Goal: Task Accomplishment & Management: Manage account settings

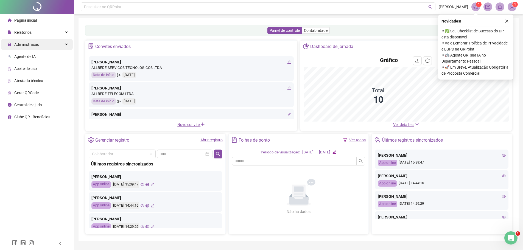
click at [58, 45] on div "Administração" at bounding box center [37, 44] width 72 height 11
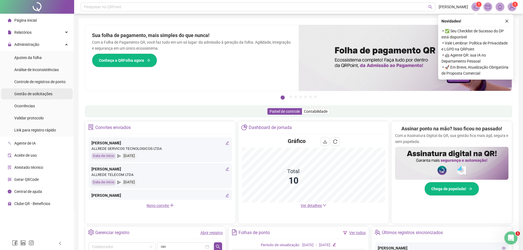
click at [50, 94] on span "Gestão de solicitações" at bounding box center [33, 94] width 38 height 4
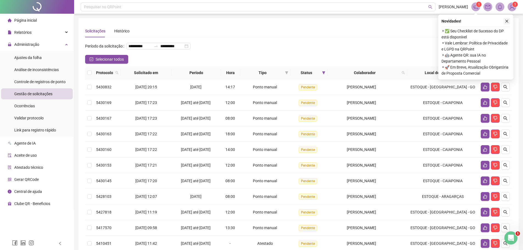
click at [509, 20] on button "button" at bounding box center [507, 21] width 7 height 7
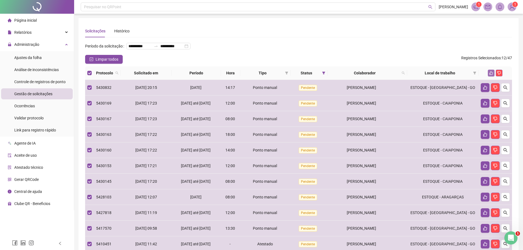
click at [492, 75] on icon "like" at bounding box center [491, 73] width 4 height 4
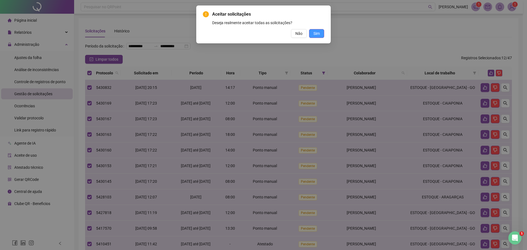
click at [322, 35] on button "Sim" at bounding box center [316, 33] width 15 height 9
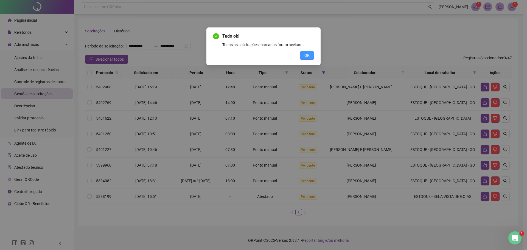
click at [303, 54] on button "OK" at bounding box center [307, 55] width 14 height 9
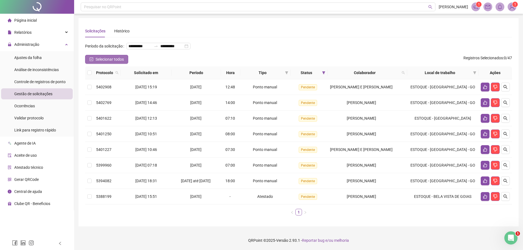
click at [101, 62] on span "Selecionar todos" at bounding box center [110, 59] width 28 height 6
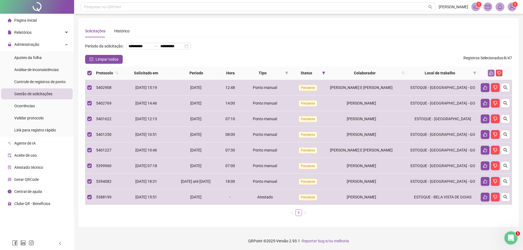
click at [489, 76] on button "button" at bounding box center [491, 73] width 7 height 7
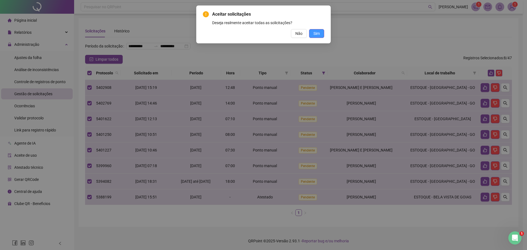
click at [321, 33] on button "Sim" at bounding box center [316, 33] width 15 height 9
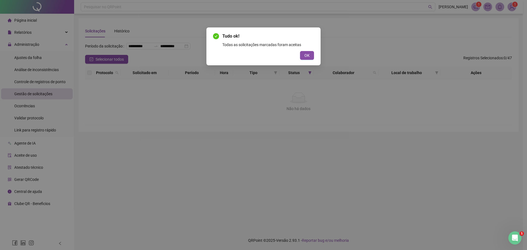
click at [312, 53] on button "OK" at bounding box center [307, 55] width 14 height 9
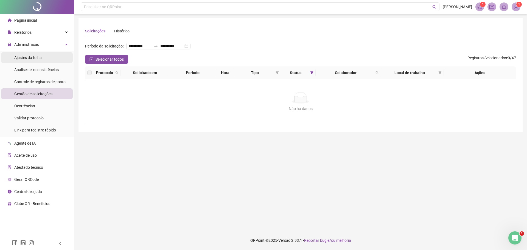
click at [40, 57] on span "Ajustes da folha" at bounding box center [27, 57] width 27 height 4
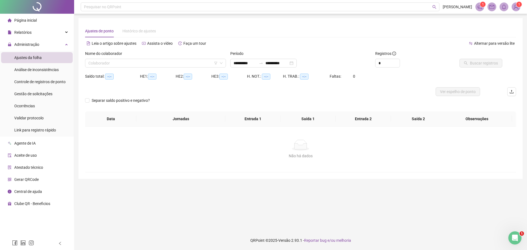
type input "**********"
click at [220, 65] on icon "down" at bounding box center [221, 63] width 3 height 3
click at [176, 66] on input "search" at bounding box center [152, 63] width 129 height 8
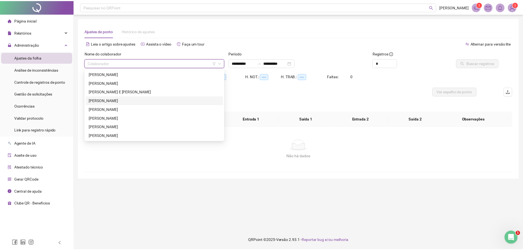
scroll to position [18, 0]
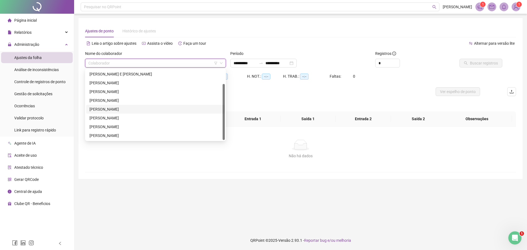
click at [122, 109] on div "MATEUS LIMA OLIVEIRA" at bounding box center [156, 109] width 132 height 6
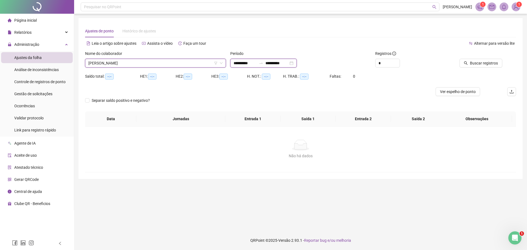
click at [256, 63] on input "**********" at bounding box center [245, 63] width 23 height 6
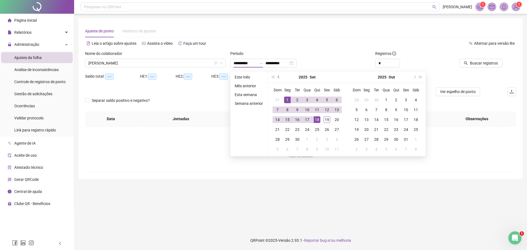
click at [279, 76] on span "prev-year" at bounding box center [279, 77] width 3 height 3
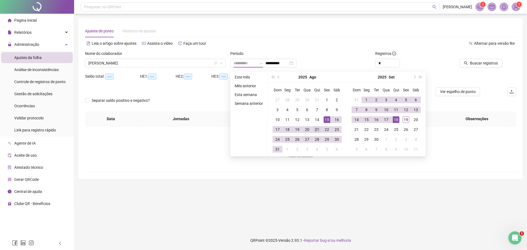
type input "**********"
click at [315, 129] on div "21" at bounding box center [317, 129] width 7 height 7
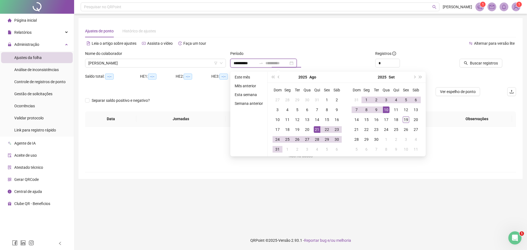
type input "**********"
click at [407, 121] on div "19" at bounding box center [406, 119] width 7 height 7
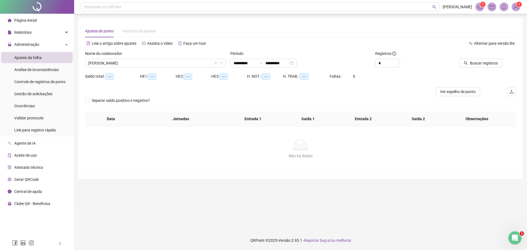
click at [370, 63] on div "**********" at bounding box center [300, 63] width 141 height 9
drag, startPoint x: 382, startPoint y: 62, endPoint x: 365, endPoint y: 62, distance: 17.6
click at [365, 62] on div "**********" at bounding box center [300, 61] width 435 height 21
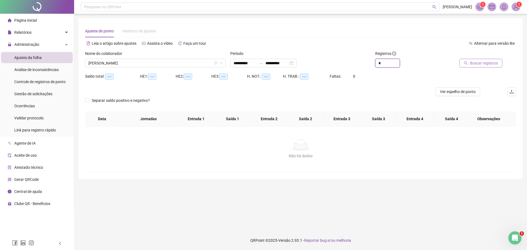
type input "*"
click at [470, 63] on button "Buscar registros" at bounding box center [481, 63] width 43 height 9
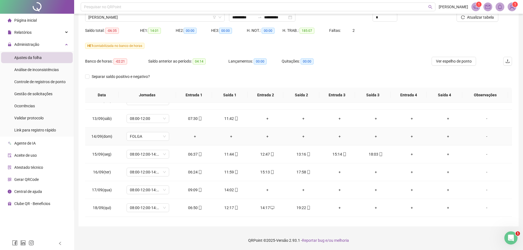
scroll to position [412, 0]
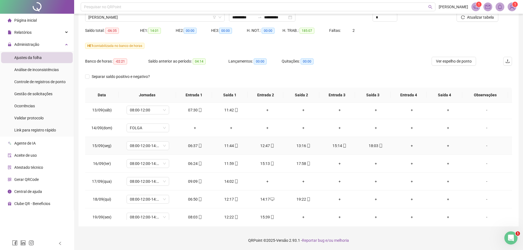
click at [272, 147] on div "12:47" at bounding box center [267, 146] width 27 height 6
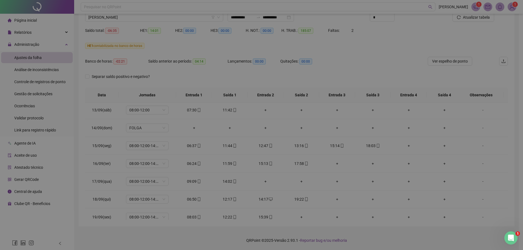
type input "**********"
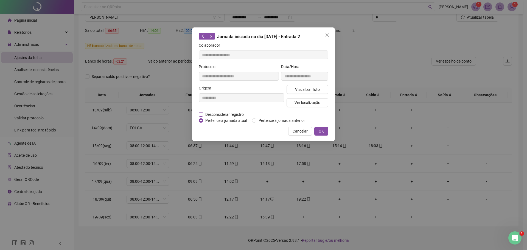
click at [237, 114] on span "Desconsiderar registro" at bounding box center [224, 114] width 43 height 6
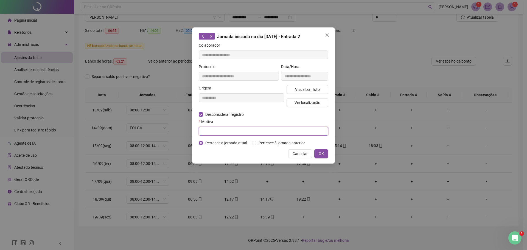
click at [254, 132] on input "text" at bounding box center [264, 131] width 130 height 9
type input "*"
type input "*********"
click at [319, 153] on button "OK" at bounding box center [321, 153] width 14 height 9
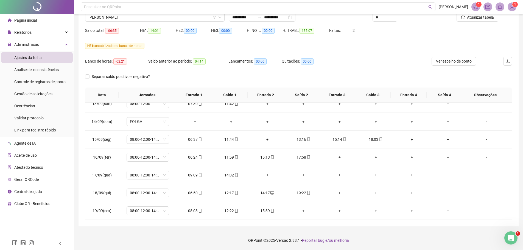
scroll to position [0, 0]
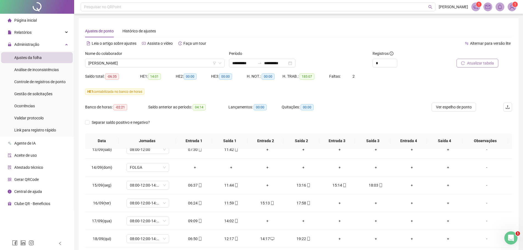
click at [479, 61] on span "Atualizar tabela" at bounding box center [480, 63] width 27 height 6
click at [270, 185] on icon "mobile" at bounding box center [272, 185] width 4 height 4
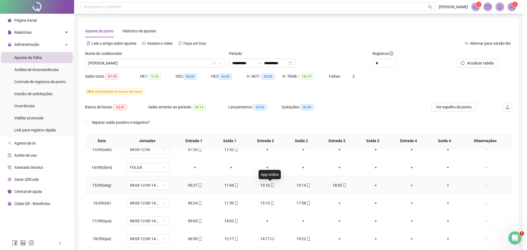
type input "**********"
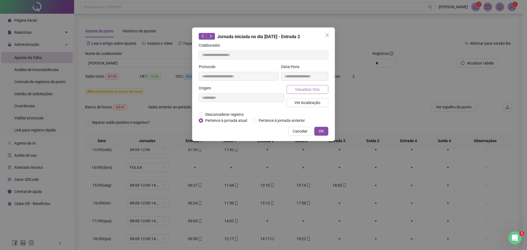
click at [312, 90] on span "Visualizar foto" at bounding box center [307, 89] width 25 height 6
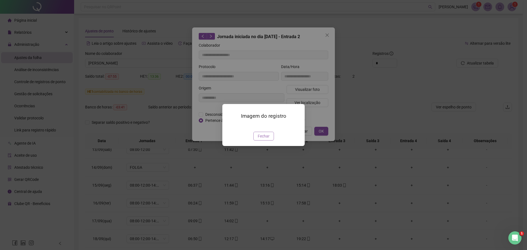
click at [270, 141] on button "Fechar" at bounding box center [263, 136] width 21 height 9
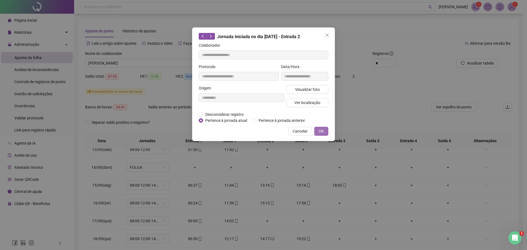
click at [324, 132] on button "OK" at bounding box center [321, 131] width 14 height 9
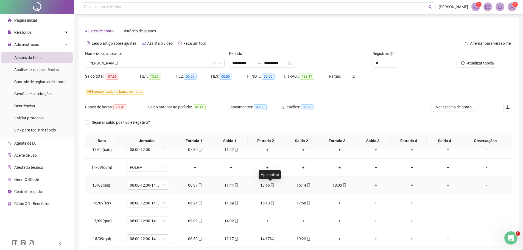
click at [270, 186] on icon "mobile" at bounding box center [272, 185] width 4 height 4
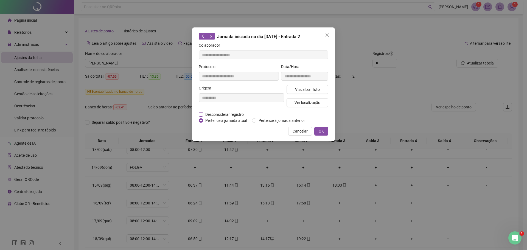
click at [220, 113] on span "Desconsiderar registro" at bounding box center [224, 114] width 43 height 6
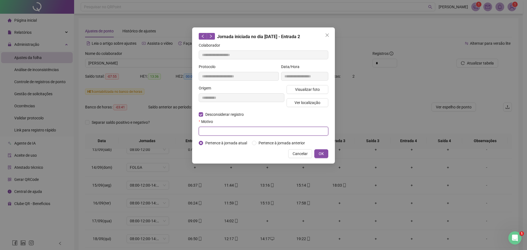
click at [281, 131] on input "text" at bounding box center [264, 131] width 130 height 9
type input "*********"
click at [326, 153] on button "OK" at bounding box center [321, 153] width 14 height 9
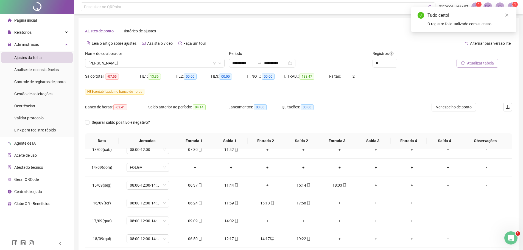
click at [479, 66] on button "Atualizar tabela" at bounding box center [478, 63] width 42 height 9
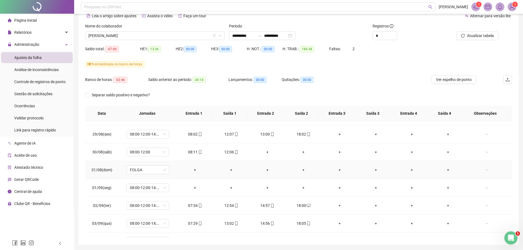
scroll to position [144, 0]
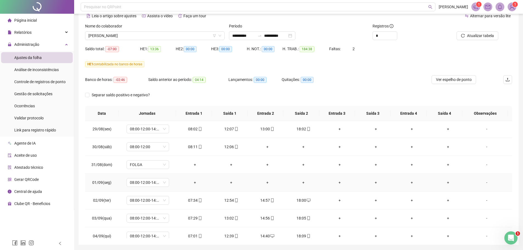
click at [176, 182] on td "08:00-12:00-14:00-18:00" at bounding box center [148, 183] width 58 height 18
drag, startPoint x: 112, startPoint y: 184, endPoint x: 88, endPoint y: 180, distance: 24.2
click at [88, 181] on td "01/09(seg)" at bounding box center [102, 183] width 34 height 18
copy span "01/09(seg)"
click at [483, 184] on div "-" at bounding box center [487, 183] width 32 height 6
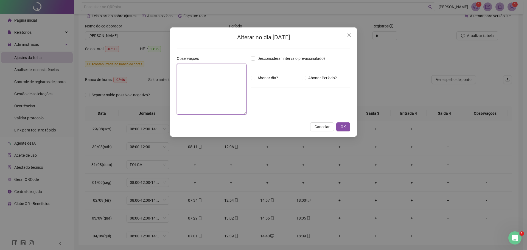
click at [213, 91] on textarea at bounding box center [212, 89] width 70 height 51
type textarea "**********"
click at [345, 127] on span "OK" at bounding box center [343, 127] width 5 height 6
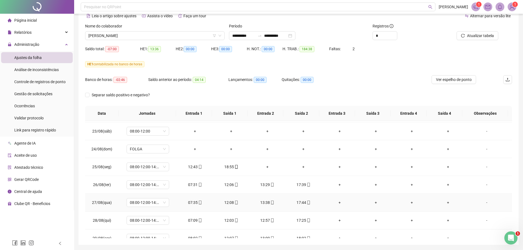
scroll to position [34, 0]
drag, startPoint x: 111, startPoint y: 169, endPoint x: 89, endPoint y: 166, distance: 21.9
click at [89, 166] on td "25/08(seg)" at bounding box center [102, 168] width 34 height 18
copy span "25/08(seg)"
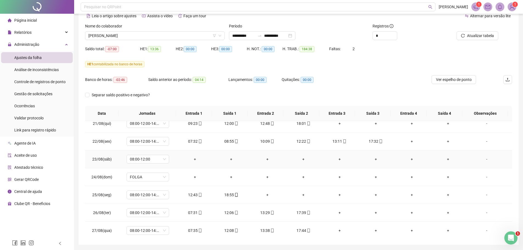
click at [482, 161] on div "-" at bounding box center [487, 159] width 32 height 6
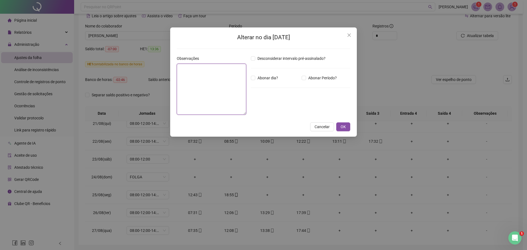
click at [205, 91] on textarea at bounding box center [211, 89] width 69 height 51
type textarea "**********"
click at [342, 125] on span "OK" at bounding box center [343, 127] width 5 height 6
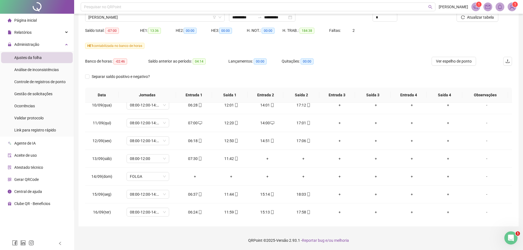
scroll to position [418, 0]
click at [407, 73] on div "Separar saldo positivo e negativo?" at bounding box center [298, 79] width 427 height 15
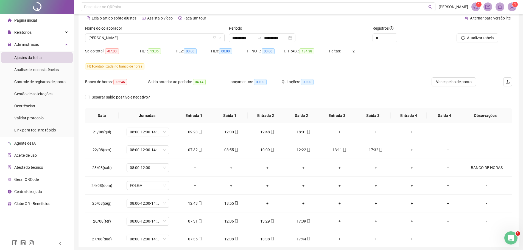
scroll to position [0, 0]
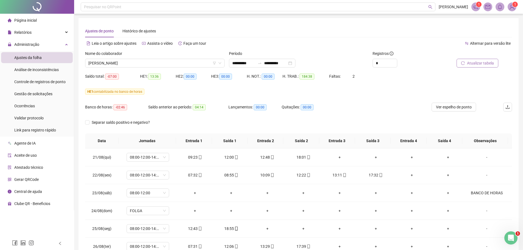
click at [475, 63] on span "Atualizar tabela" at bounding box center [480, 63] width 27 height 6
click at [146, 62] on span "MATEUS LIMA OLIVEIRA" at bounding box center [154, 63] width 133 height 8
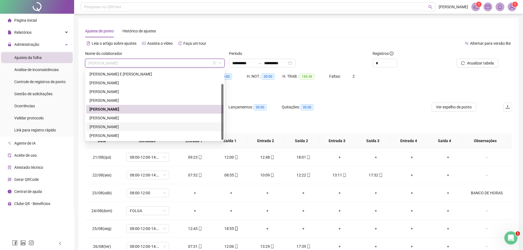
click at [123, 126] on div "PABLO GARCIA FERREIRA" at bounding box center [155, 127] width 131 height 6
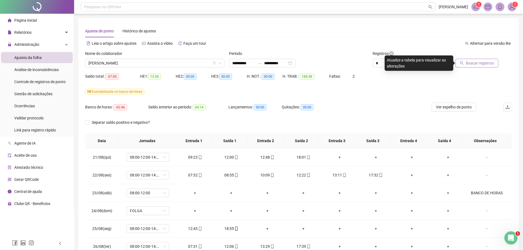
click at [483, 63] on span "Buscar registros" at bounding box center [480, 63] width 28 height 6
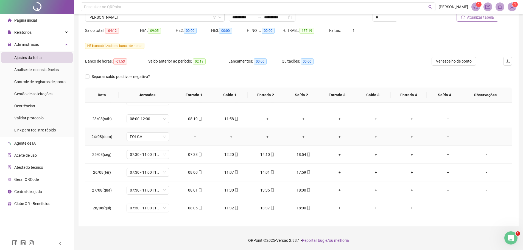
scroll to position [110, 0]
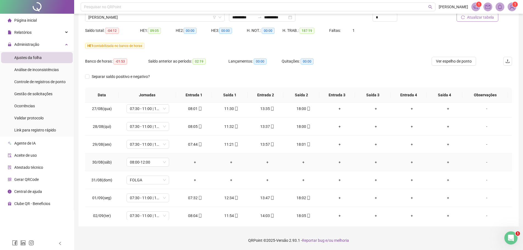
click at [482, 163] on div "-" at bounding box center [487, 162] width 32 height 6
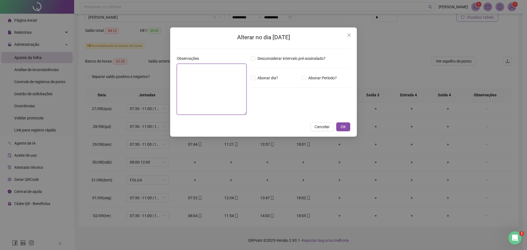
click at [228, 97] on textarea at bounding box center [212, 89] width 70 height 51
type textarea "**********"
click at [346, 127] on span "OK" at bounding box center [343, 127] width 5 height 6
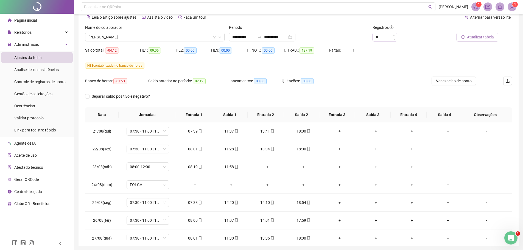
scroll to position [0, 0]
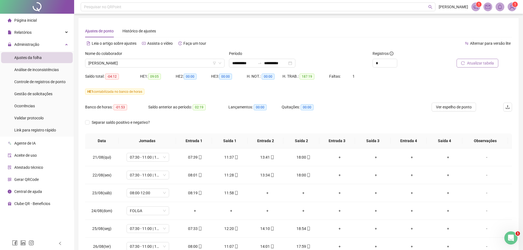
click at [472, 60] on span "Atualizar tabela" at bounding box center [480, 63] width 27 height 6
click at [66, 32] on icon at bounding box center [67, 32] width 3 height 0
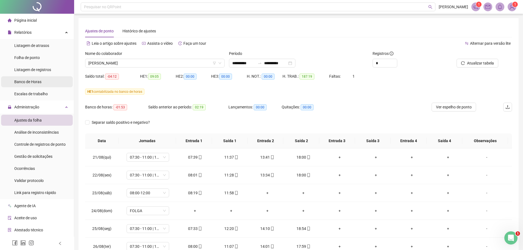
click at [40, 83] on span "Banco de Horas" at bounding box center [27, 82] width 27 height 4
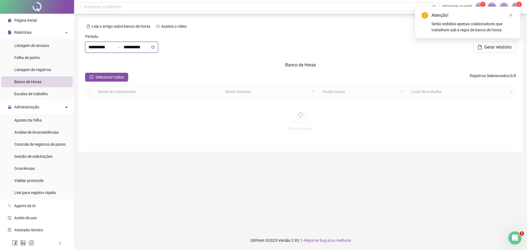
click at [115, 46] on input "**********" at bounding box center [101, 47] width 26 height 7
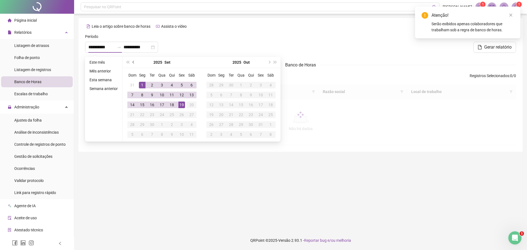
click at [132, 60] on button "prev-year" at bounding box center [134, 62] width 6 height 11
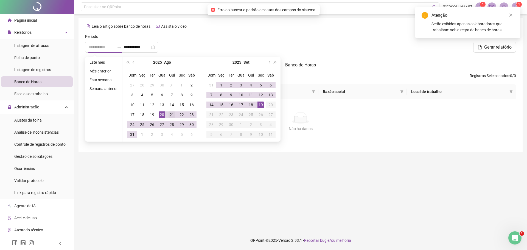
type input "**********"
click at [171, 114] on div "21" at bounding box center [172, 114] width 7 height 7
type input "**********"
click at [262, 103] on div "19" at bounding box center [261, 105] width 7 height 7
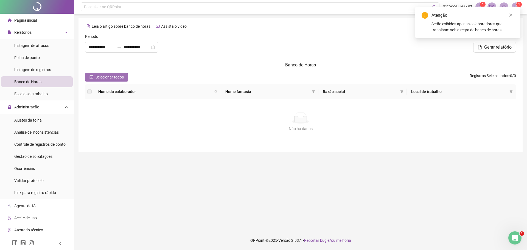
click at [123, 77] on span "Selecionar todos" at bounding box center [110, 77] width 28 height 6
click at [89, 91] on label at bounding box center [89, 92] width 4 height 6
click at [510, 15] on icon "close" at bounding box center [511, 15] width 4 height 4
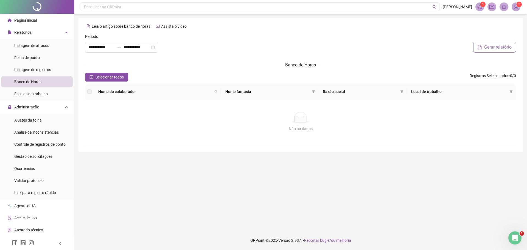
click at [474, 43] on button "Gerar relatório" at bounding box center [494, 47] width 43 height 11
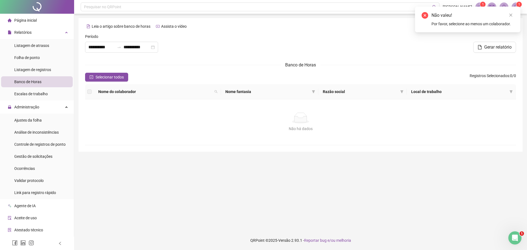
drag, startPoint x: 511, startPoint y: 15, endPoint x: 403, endPoint y: 18, distance: 108.2
click at [510, 16] on icon "close" at bounding box center [511, 15] width 4 height 4
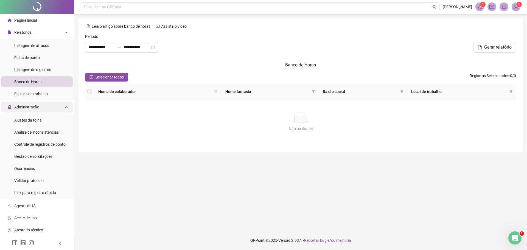
click at [59, 106] on div "Administração" at bounding box center [37, 107] width 72 height 11
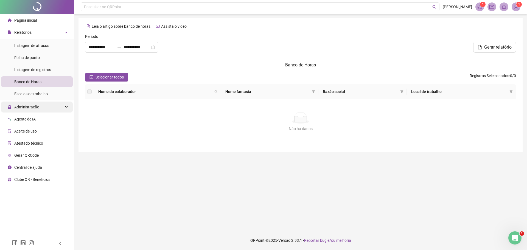
click at [63, 107] on div "Administração" at bounding box center [37, 107] width 72 height 11
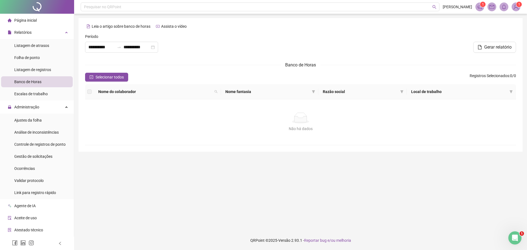
click at [43, 81] on li "Banco de Horas" at bounding box center [37, 81] width 72 height 11
click at [114, 76] on span "Selecionar todos" at bounding box center [110, 77] width 28 height 6
click at [43, 68] on span "Listagem de registros" at bounding box center [32, 70] width 37 height 4
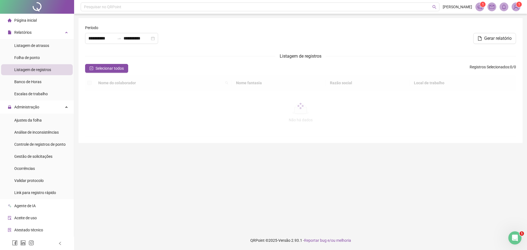
type input "**********"
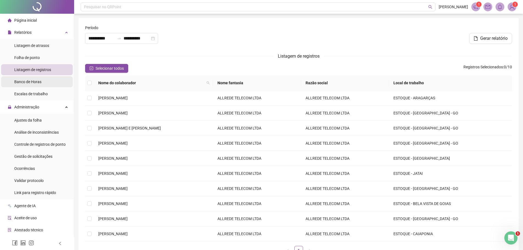
click at [46, 83] on li "Banco de Horas" at bounding box center [37, 81] width 72 height 11
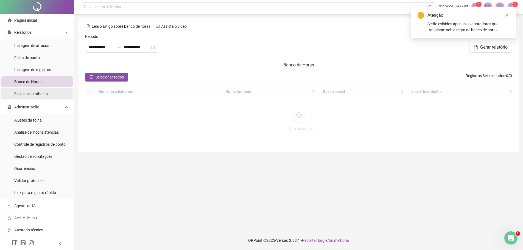
type input "**********"
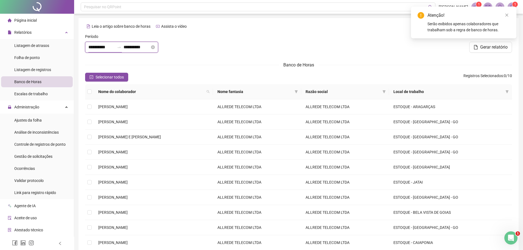
click at [115, 45] on input "**********" at bounding box center [101, 47] width 26 height 7
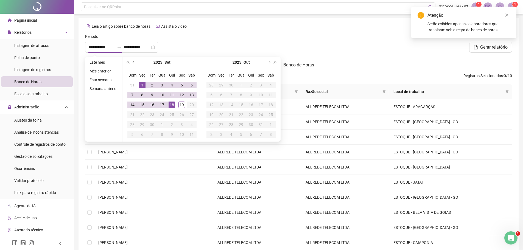
click at [134, 62] on span "prev-year" at bounding box center [134, 62] width 3 height 3
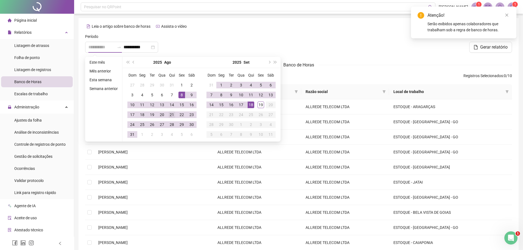
type input "**********"
click at [172, 114] on div "21" at bounding box center [172, 114] width 7 height 7
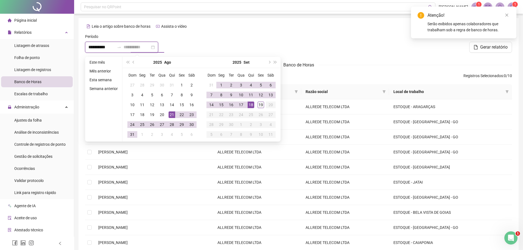
type input "**********"
click at [264, 105] on div "19" at bounding box center [261, 105] width 7 height 7
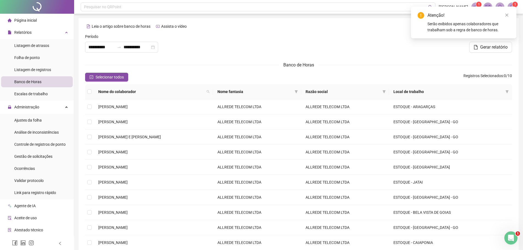
click at [329, 38] on div at bounding box center [299, 45] width 144 height 24
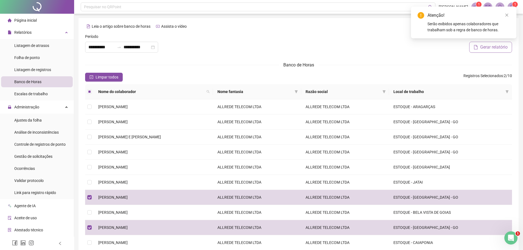
click at [500, 45] on span "Gerar relatório" at bounding box center [493, 47] width 27 height 7
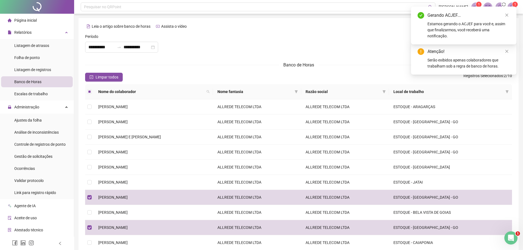
click at [453, 27] on div "Estamos gerando o ACJEF para você e, assim que finalizarmos, você receberá uma …" at bounding box center [469, 30] width 82 height 18
click at [477, 3] on sup "1" at bounding box center [478, 4] width 5 height 5
click at [496, 59] on div "Serão exibidos apenas colaboradores que trabalham sob a regra de banco de horas." at bounding box center [469, 63] width 82 height 12
click at [474, 51] on div "Atenção!" at bounding box center [469, 51] width 82 height 7
click at [507, 14] on icon "close" at bounding box center [507, 15] width 4 height 4
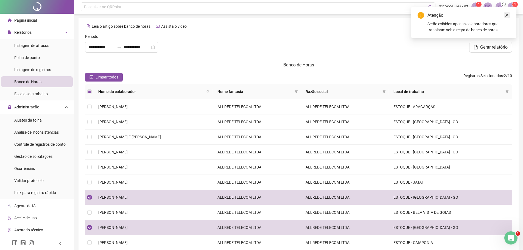
click at [506, 15] on icon "close" at bounding box center [507, 15] width 4 height 4
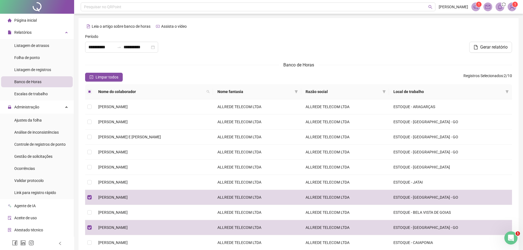
click at [501, 22] on div "**********" at bounding box center [299, 146] width 440 height 256
click at [499, 5] on icon "bell" at bounding box center [500, 6] width 5 height 5
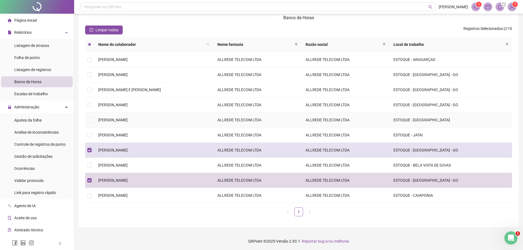
scroll to position [48, 0]
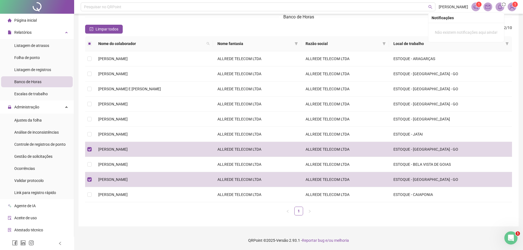
click at [501, 6] on icon "bell" at bounding box center [500, 6] width 4 height 5
click at [454, 35] on div "Não existem notificações aqui ainda!" at bounding box center [466, 32] width 71 height 15
click at [455, 35] on div "Não existem notificações aqui ainda!" at bounding box center [466, 32] width 71 height 15
click at [497, 6] on div "1 1" at bounding box center [493, 6] width 45 height 9
click at [499, 6] on icon "bell" at bounding box center [500, 6] width 4 height 5
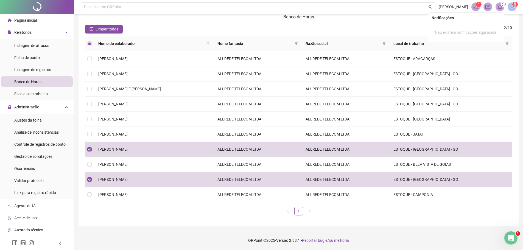
click at [499, 6] on icon "bell" at bounding box center [500, 6] width 4 height 5
click at [480, 7] on span at bounding box center [475, 6] width 9 height 9
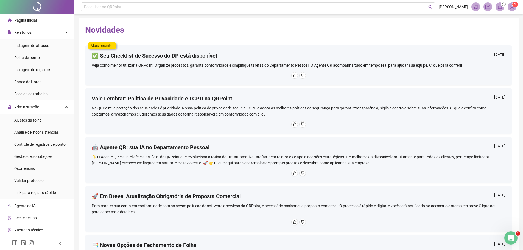
click at [503, 8] on span at bounding box center [500, 6] width 9 height 9
click at [502, 7] on icon "bell" at bounding box center [500, 6] width 5 height 5
drag, startPoint x: 501, startPoint y: 7, endPoint x: 480, endPoint y: 1, distance: 21.6
click at [501, 7] on icon "bell" at bounding box center [500, 6] width 5 height 5
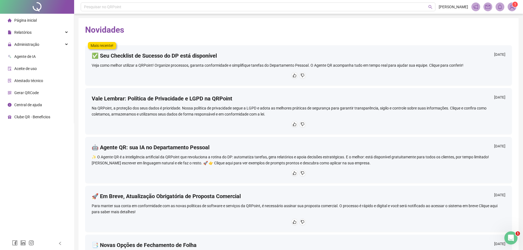
click at [505, 4] on div "1" at bounding box center [493, 6] width 45 height 9
click at [500, 6] on icon "bell" at bounding box center [500, 6] width 5 height 5
click at [453, 38] on div "Não existem notificações aqui ainda!" at bounding box center [466, 32] width 71 height 15
